Goal: Information Seeking & Learning: Learn about a topic

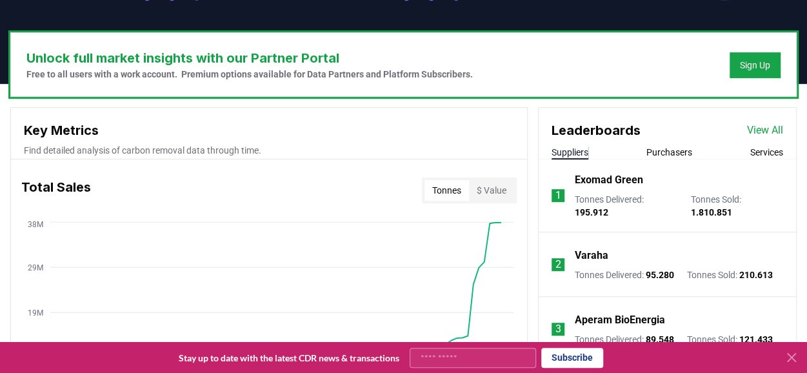
scroll to position [387, 0]
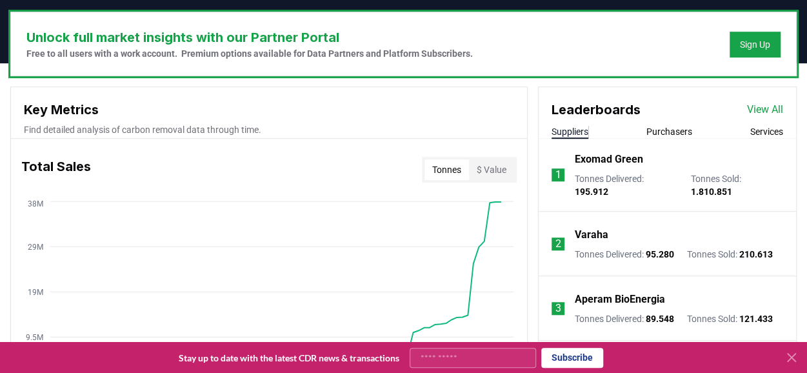
click at [765, 105] on link "View All" at bounding box center [765, 109] width 36 height 15
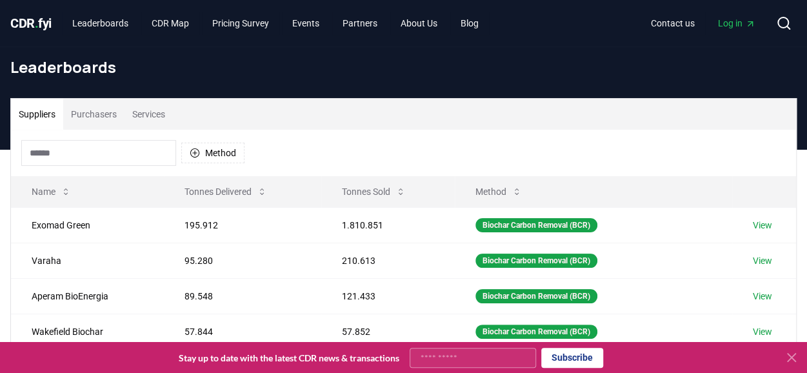
click at [794, 359] on icon at bounding box center [791, 357] width 15 height 15
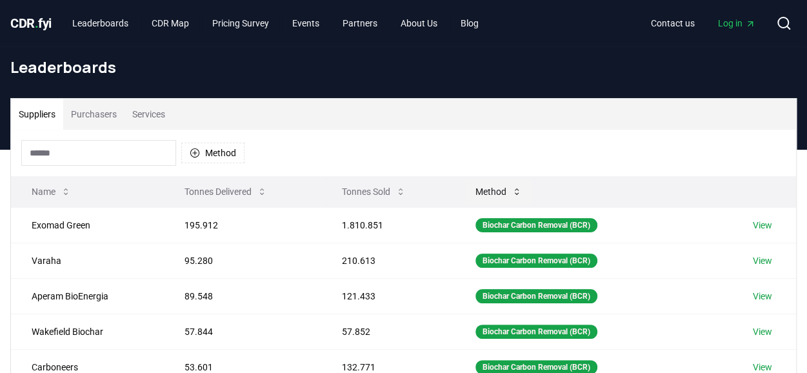
click at [498, 187] on button "Method" at bounding box center [498, 192] width 67 height 26
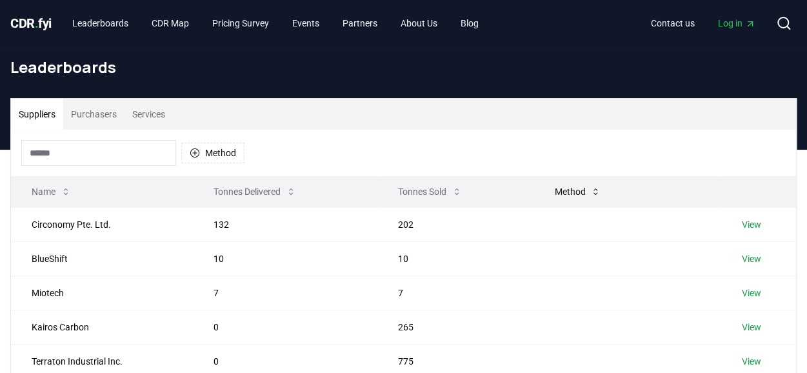
click at [568, 187] on button "Method" at bounding box center [577, 192] width 67 height 26
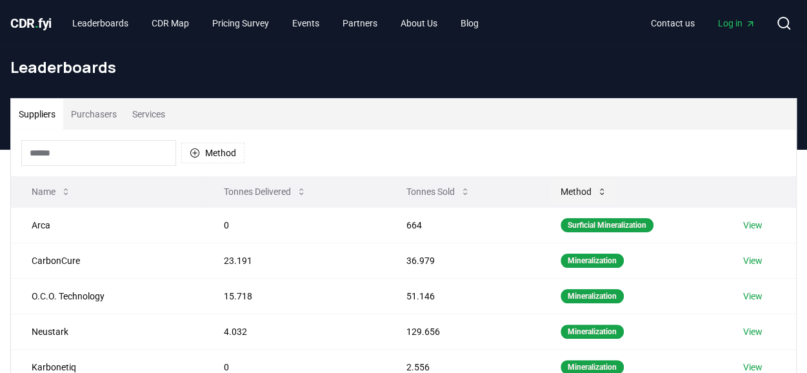
click at [594, 188] on button "Method" at bounding box center [584, 192] width 67 height 26
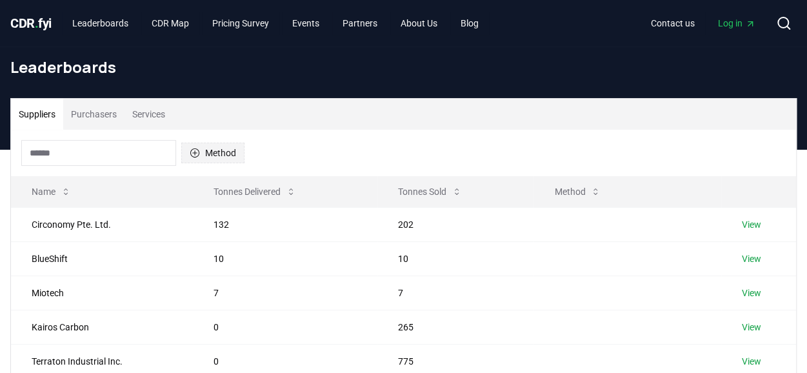
click at [210, 152] on button "Method" at bounding box center [212, 153] width 63 height 21
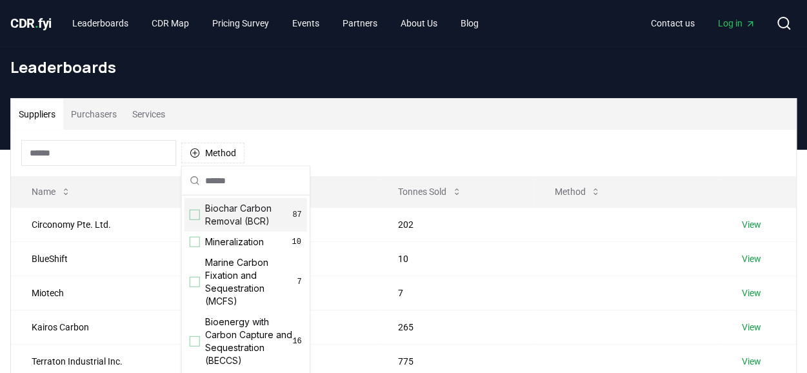
scroll to position [65, 0]
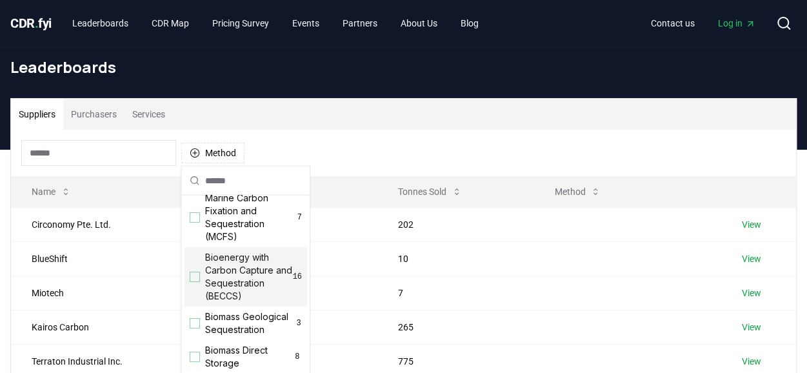
click at [221, 268] on span "Bioenergy with Carbon Capture and Sequestration (BECCS)" at bounding box center [249, 277] width 88 height 52
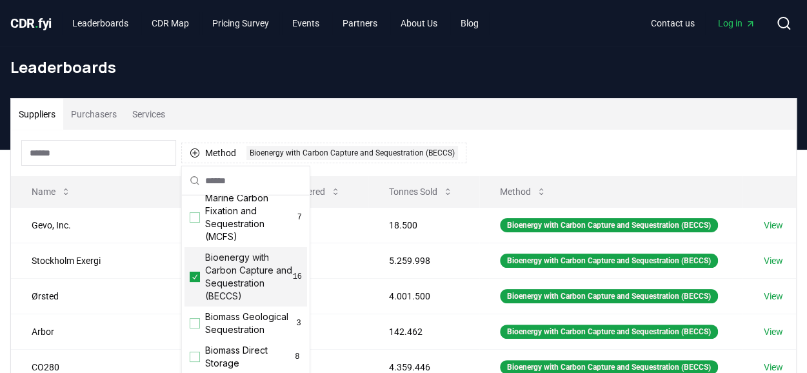
click at [605, 149] on div "Method 1 Bioenergy with Carbon Capture and Sequestration (BECCS)" at bounding box center [403, 153] width 785 height 46
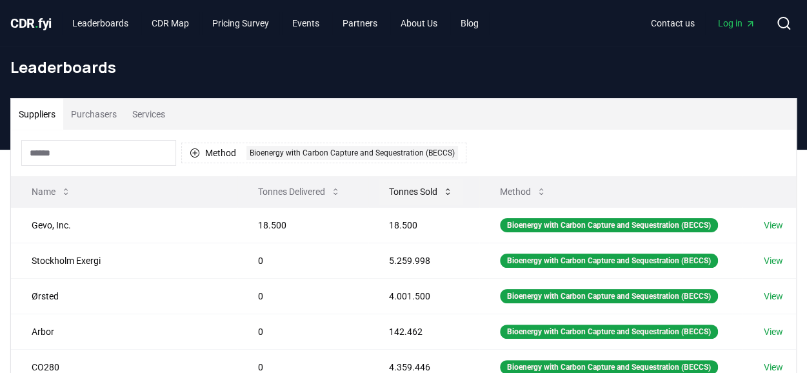
click at [397, 186] on button "Tonnes Sold" at bounding box center [421, 192] width 85 height 26
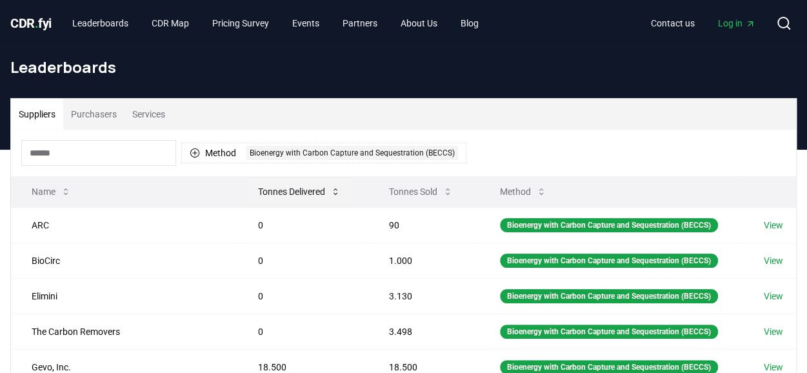
click at [274, 192] on button "Tonnes Delivered" at bounding box center [299, 192] width 103 height 26
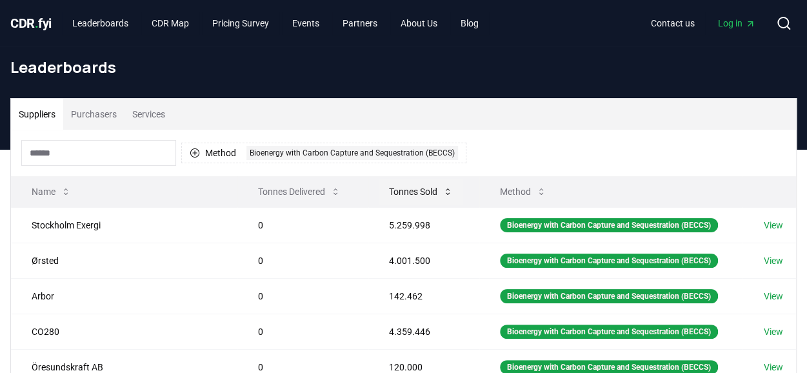
click at [403, 186] on button "Tonnes Sold" at bounding box center [421, 192] width 85 height 26
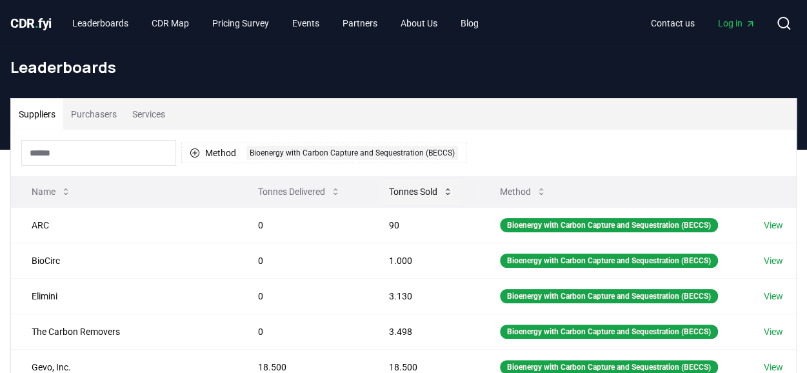
click at [403, 186] on button "Tonnes Sold" at bounding box center [421, 192] width 85 height 26
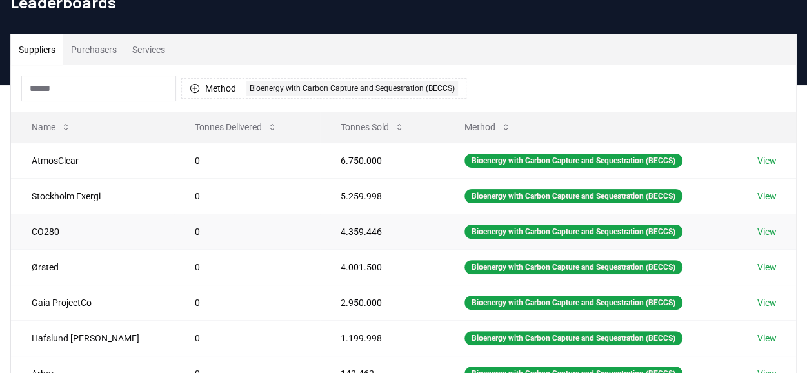
scroll to position [129, 0]
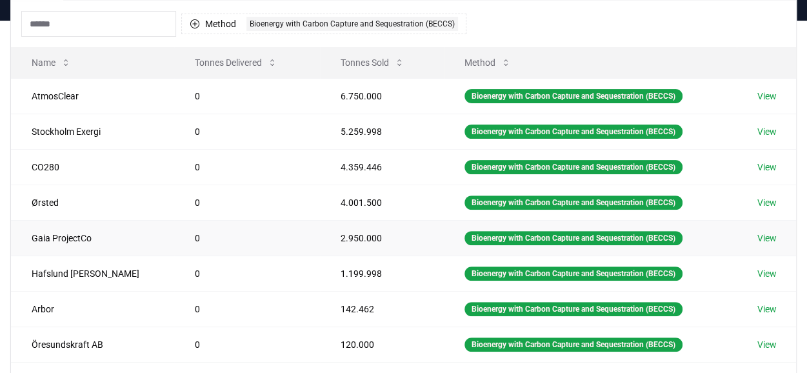
click at [764, 232] on link "View" at bounding box center [767, 238] width 19 height 13
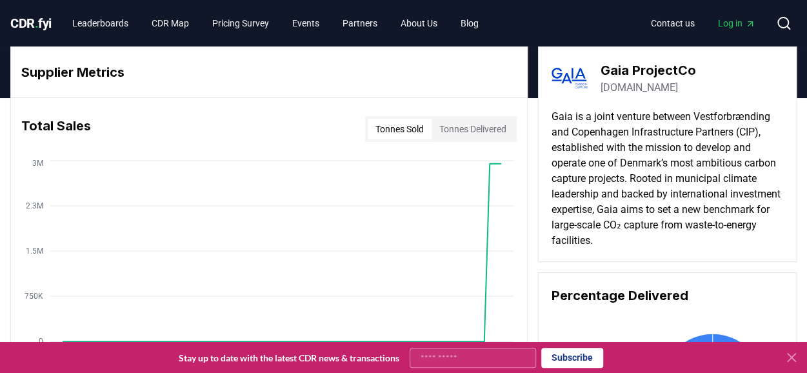
click at [613, 86] on link "gaia-ccs.dk" at bounding box center [639, 87] width 77 height 15
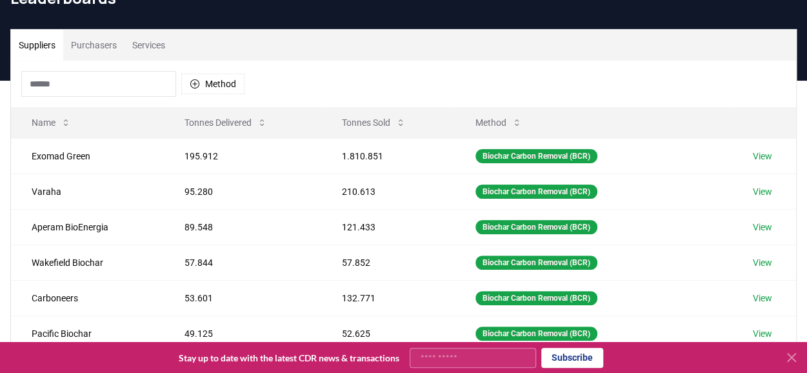
scroll to position [65, 0]
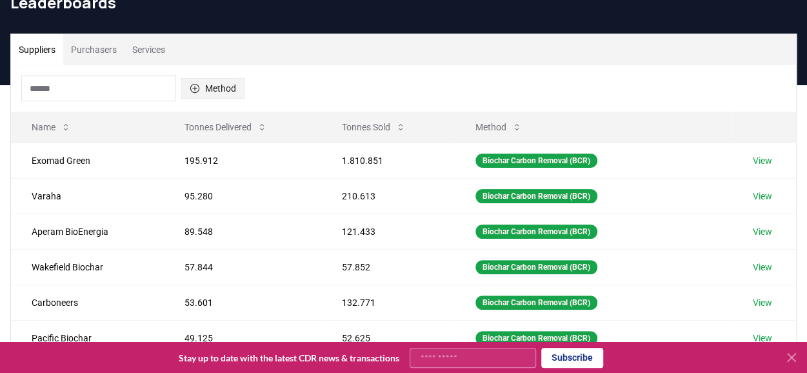
click at [218, 87] on button "Method" at bounding box center [212, 88] width 63 height 21
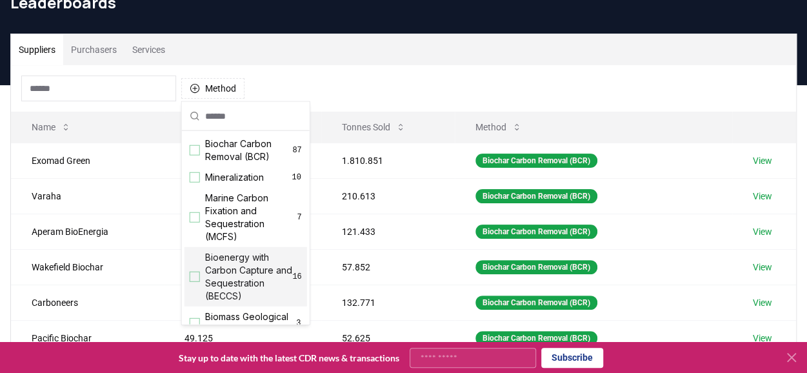
click at [247, 272] on span "Bioenergy with Carbon Capture and Sequestration (BECCS)" at bounding box center [249, 277] width 88 height 52
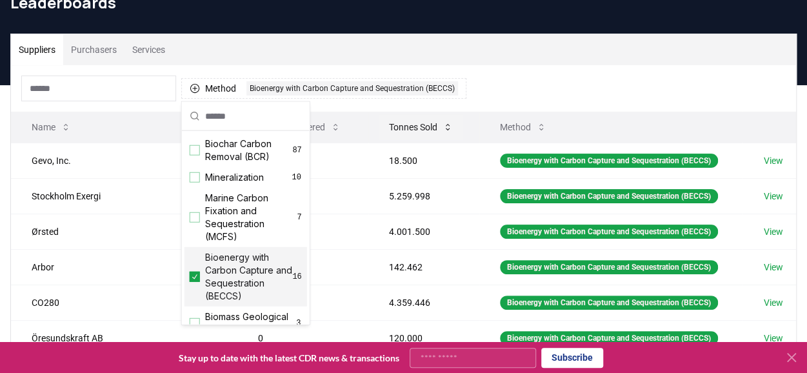
click at [401, 122] on button "Tonnes Sold" at bounding box center [421, 127] width 85 height 26
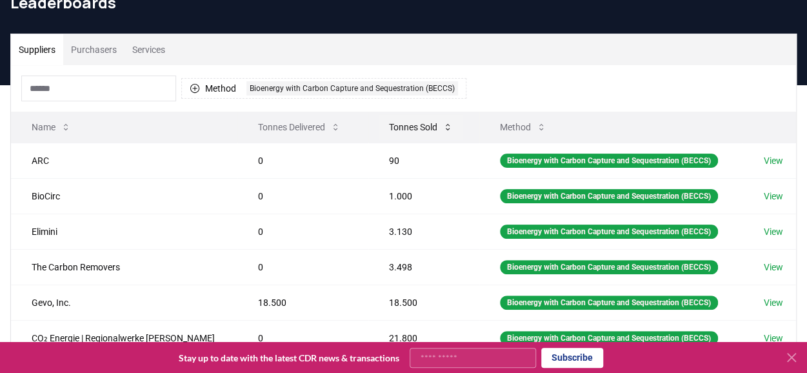
click at [398, 123] on button "Tonnes Sold" at bounding box center [421, 127] width 85 height 26
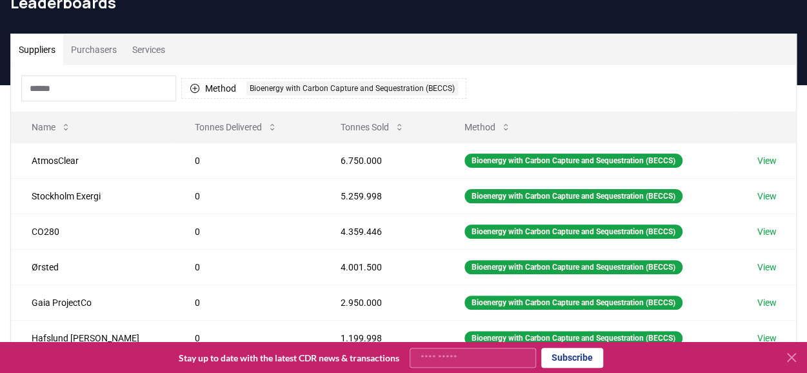
click at [792, 357] on icon at bounding box center [792, 358] width 8 height 8
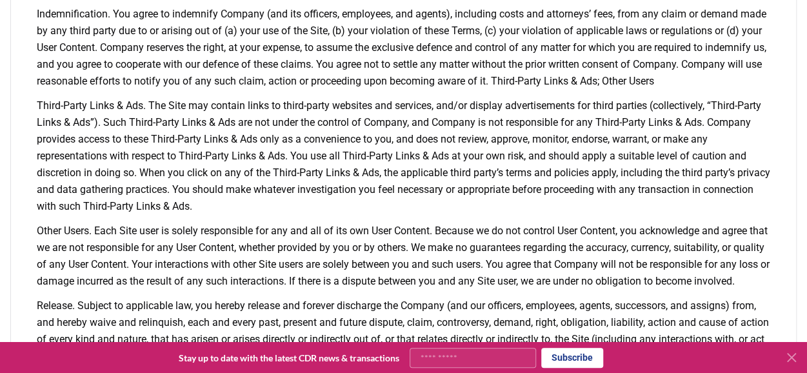
scroll to position [1484, 0]
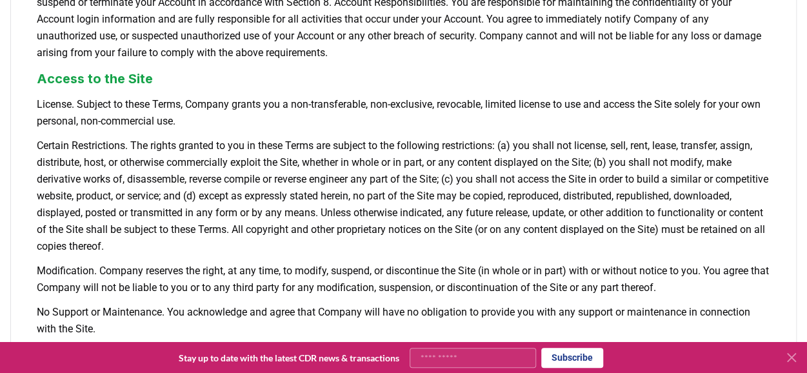
scroll to position [452, 0]
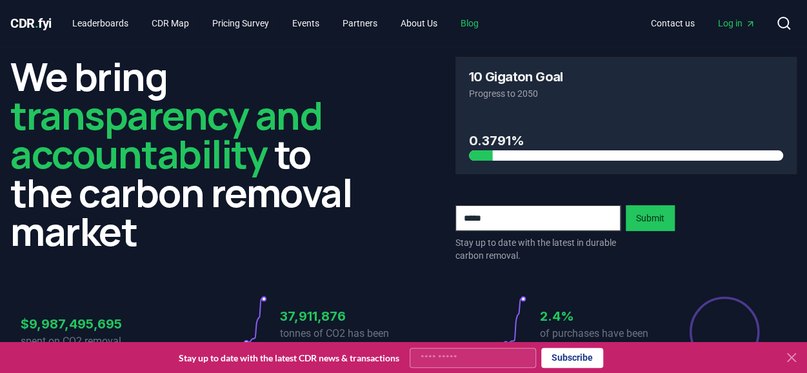
click at [484, 20] on link "Blog" at bounding box center [469, 23] width 39 height 23
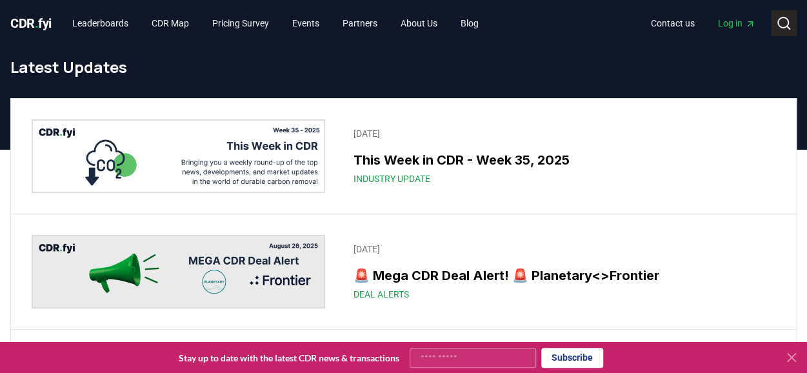
click at [781, 24] on icon at bounding box center [783, 22] width 15 height 15
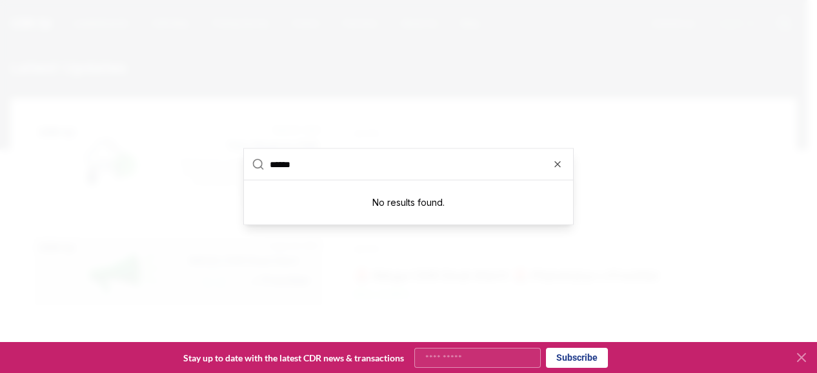
type input "*****"
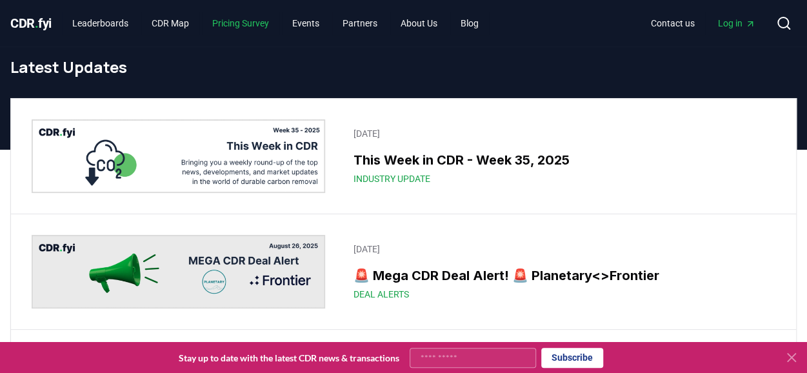
click at [262, 20] on link "Pricing Survey" at bounding box center [240, 23] width 77 height 23
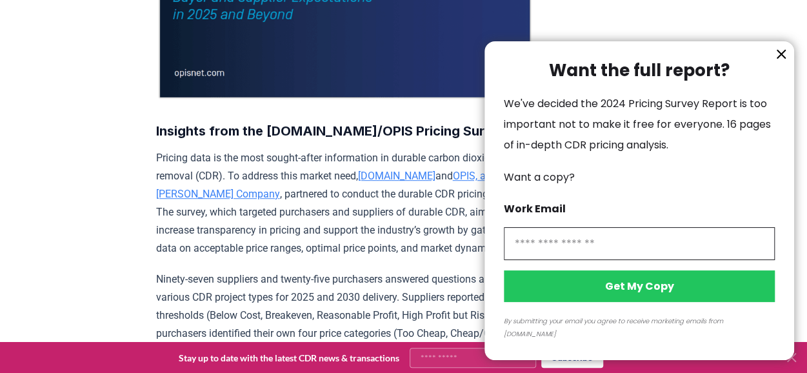
scroll to position [387, 0]
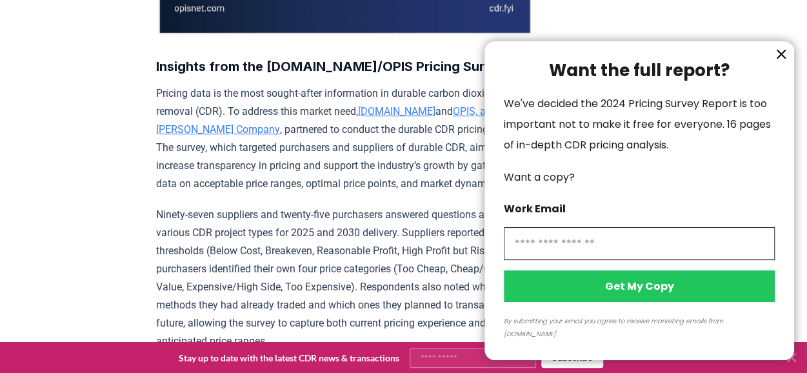
click at [781, 58] on icon "information" at bounding box center [782, 54] width 8 height 8
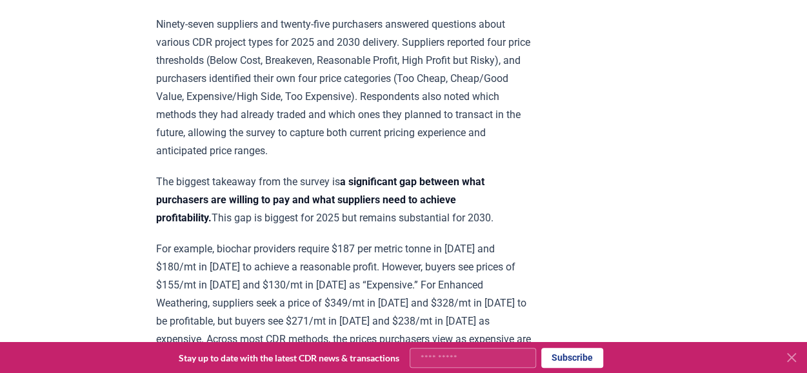
scroll to position [0, 0]
